Goal: Find contact information: Find contact information

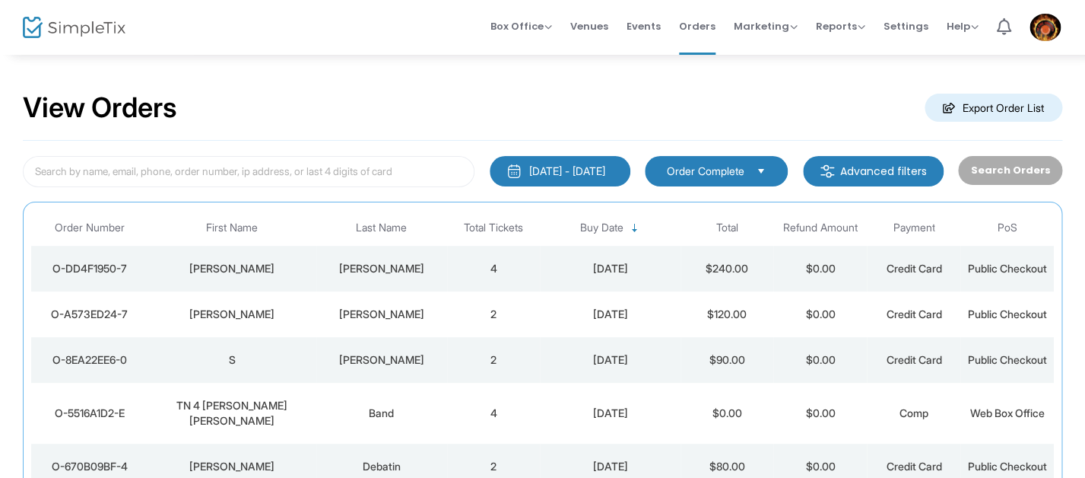
click at [402, 271] on div "[PERSON_NAME]" at bounding box center [381, 268] width 123 height 15
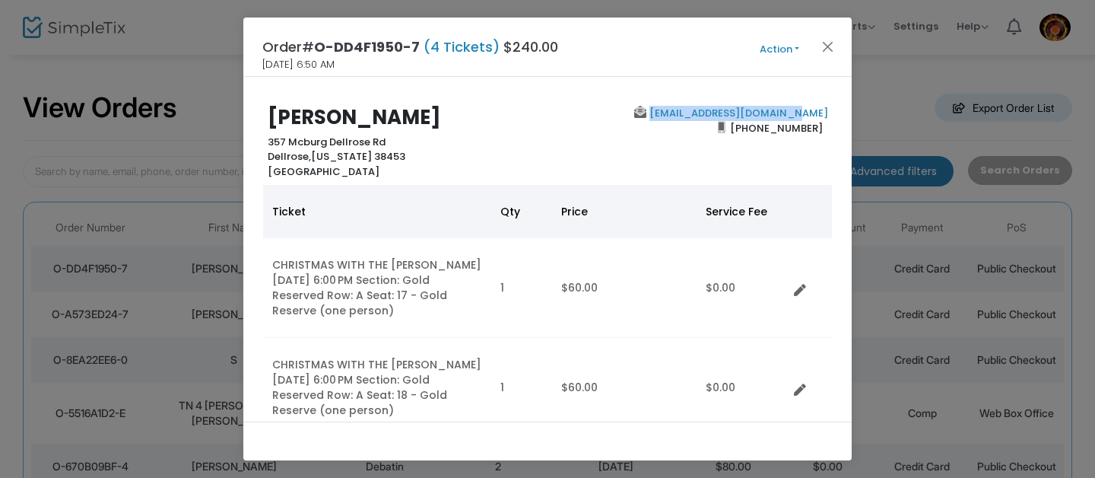
drag, startPoint x: 821, startPoint y: 113, endPoint x: 680, endPoint y: 114, distance: 141.4
click at [680, 114] on div "fasttalker4315@yahoo.com (931) 993-6157" at bounding box center [691, 142] width 287 height 73
copy link "fasttalker4315@yahoo.com"
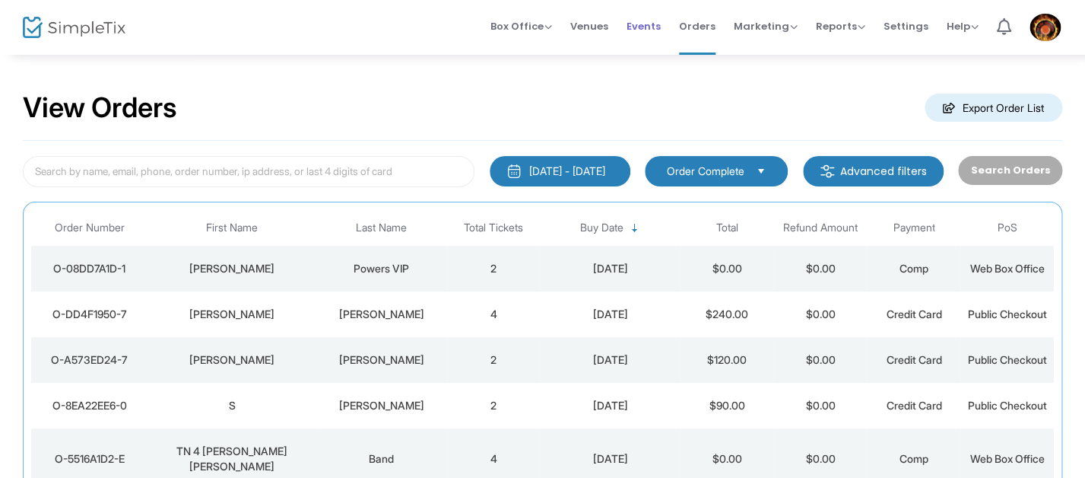
click at [650, 21] on span "Events" at bounding box center [644, 26] width 34 height 39
